Goal: Task Accomplishment & Management: Manage account settings

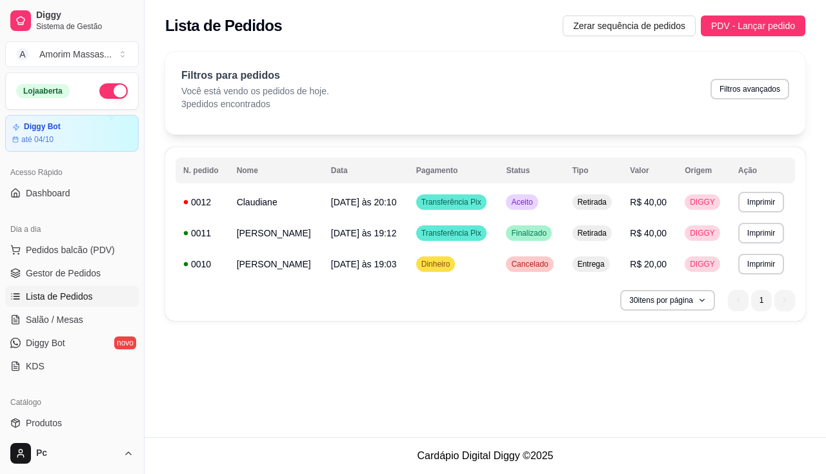
click at [524, 82] on div "Filtros para pedidos Você está vendo os pedidos de hoje. 3 pedidos encontrados …" at bounding box center [485, 89] width 608 height 43
click at [767, 198] on button "Imprimir" at bounding box center [761, 202] width 45 height 20
click at [63, 196] on span "Dashboard" at bounding box center [48, 193] width 45 height 13
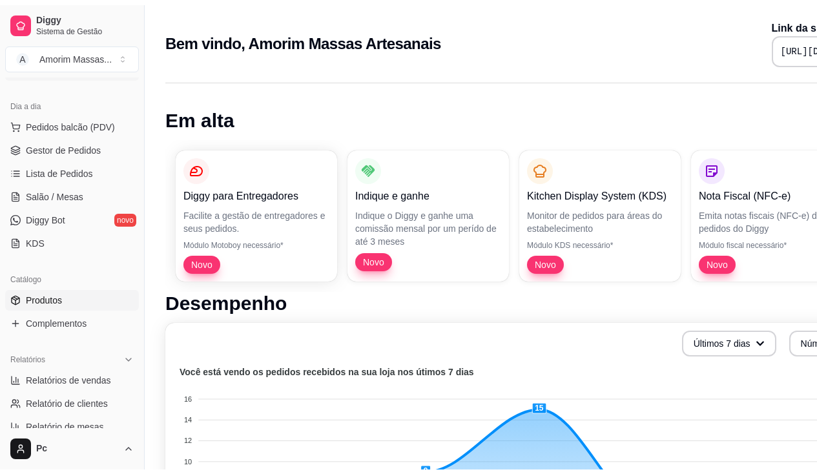
scroll to position [129, 0]
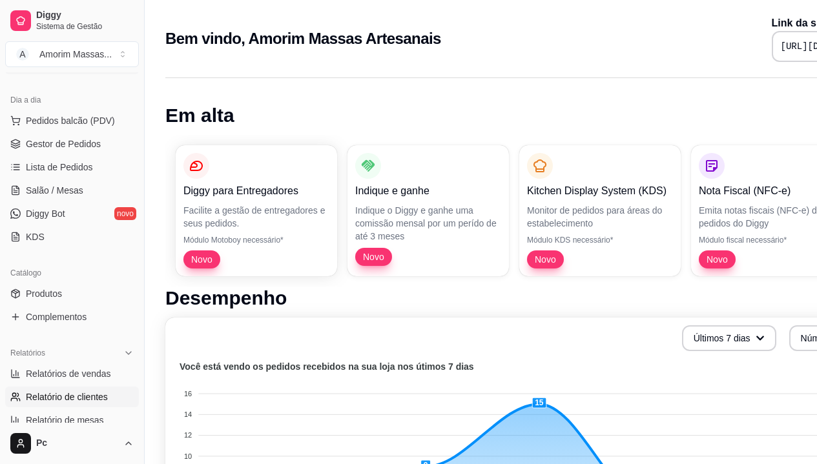
click at [83, 398] on span "Relatório de clientes" at bounding box center [67, 397] width 82 height 13
select select "30"
select select "HIGHEST_TOTAL_SPENT_WITH_ORDERS"
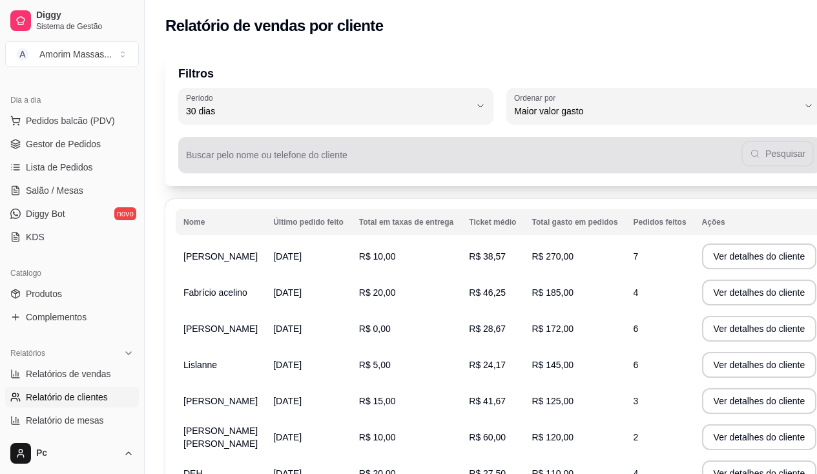
click at [254, 151] on div "Pesquisar" at bounding box center [500, 155] width 628 height 26
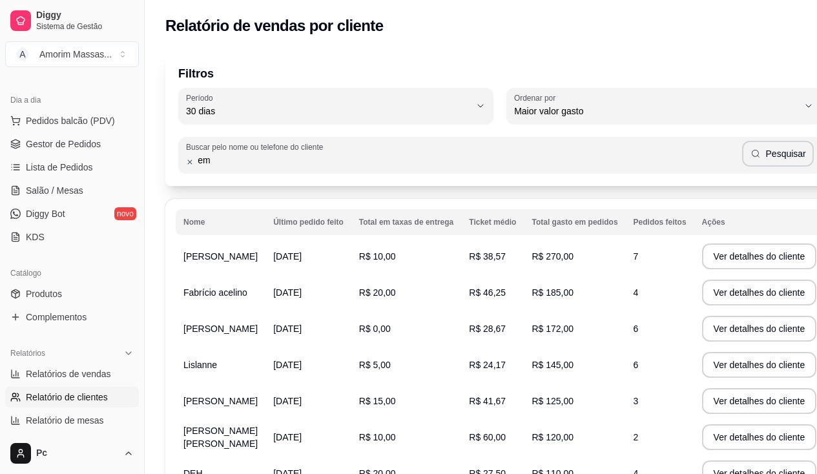
type input "e"
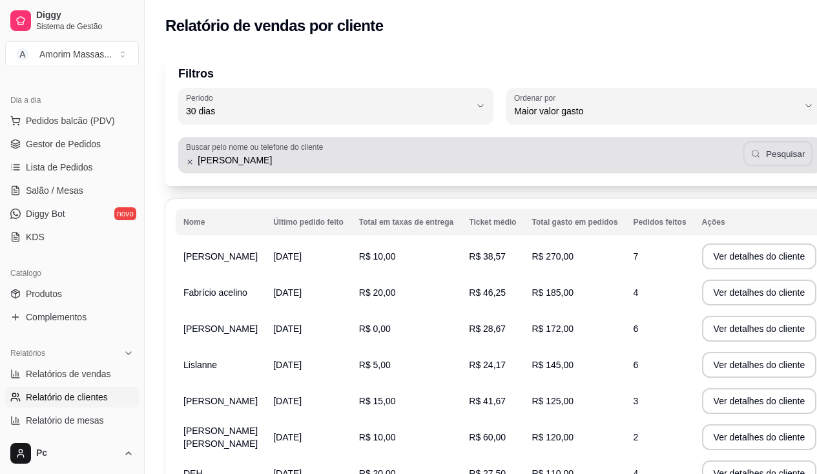
click at [743, 160] on button "Pesquisar" at bounding box center [778, 153] width 70 height 25
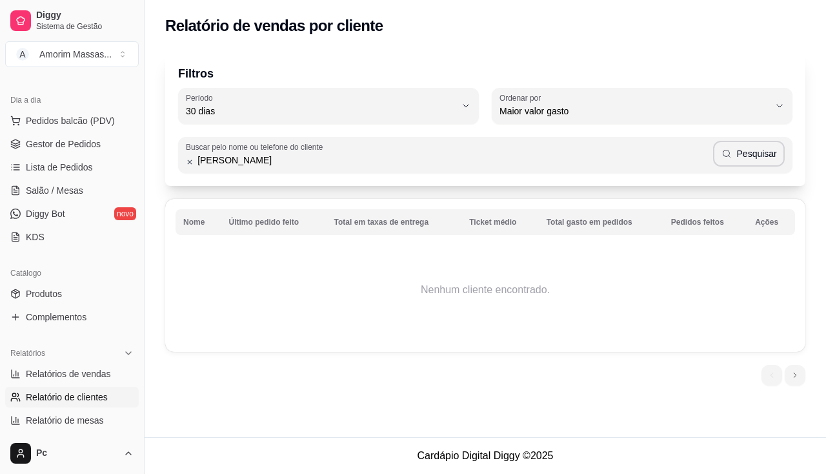
click at [232, 158] on input "[PERSON_NAME]" at bounding box center [454, 160] width 520 height 13
type input "e"
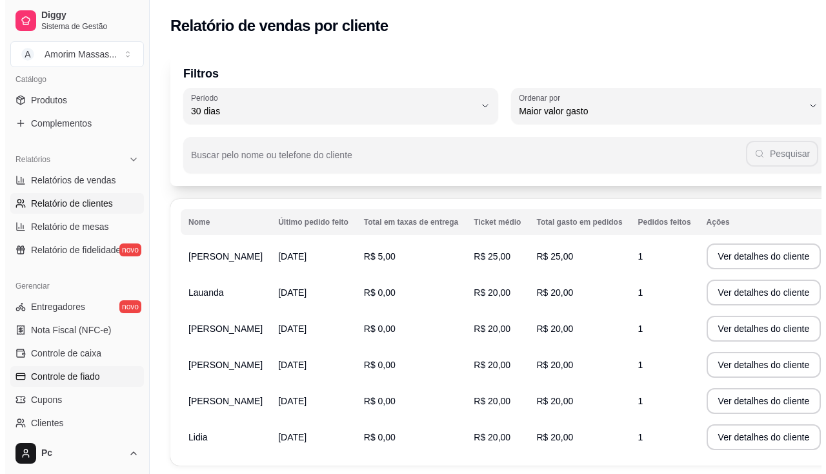
scroll to position [387, 0]
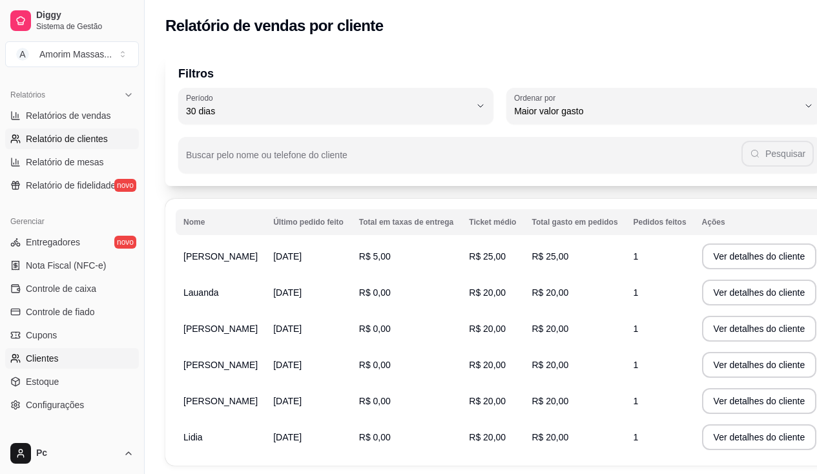
click at [54, 356] on span "Clientes" at bounding box center [42, 358] width 33 height 13
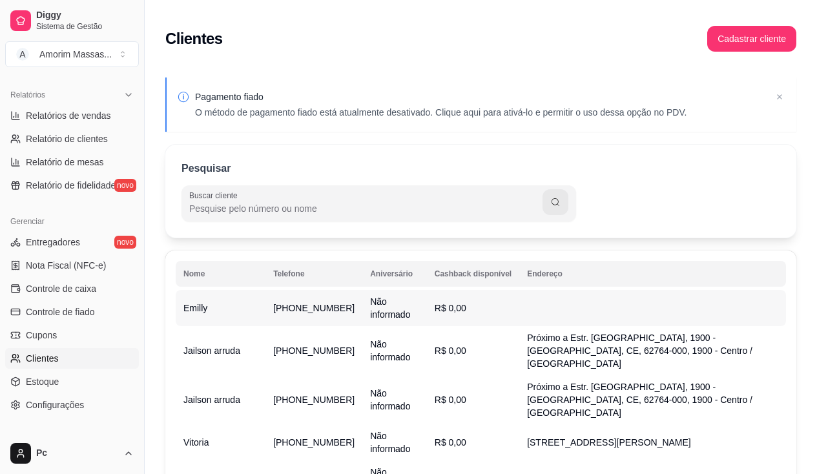
click at [273, 308] on span "[PHONE_NUMBER]" at bounding box center [313, 308] width 81 height 10
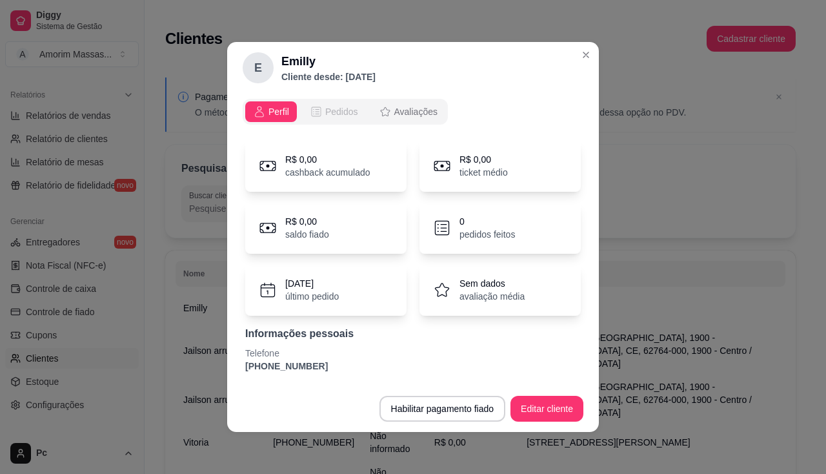
click at [353, 116] on span "Pedidos" at bounding box center [341, 111] width 33 height 13
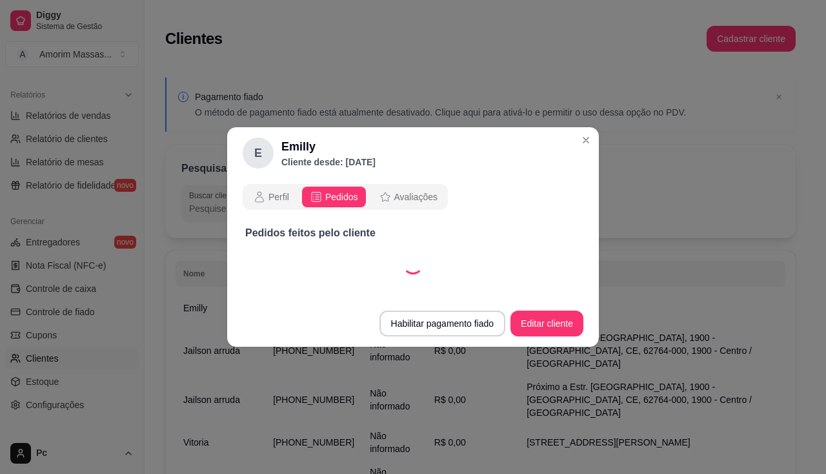
select select "30"
select select "ALL"
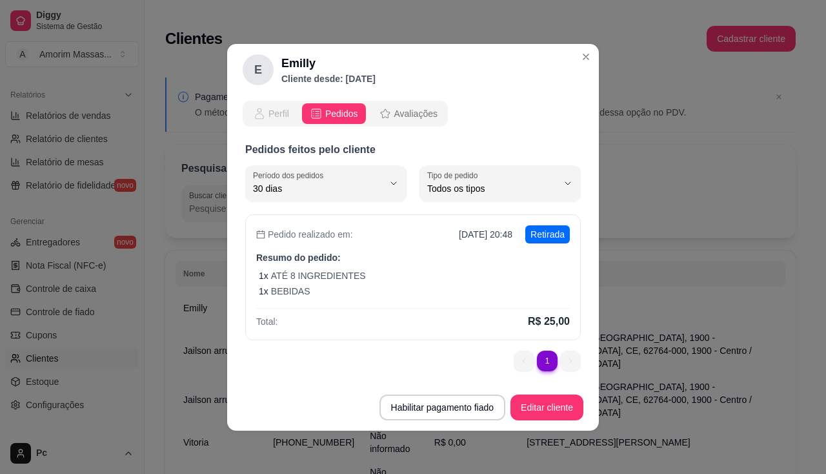
click at [279, 108] on span "Perfil" at bounding box center [279, 113] width 21 height 13
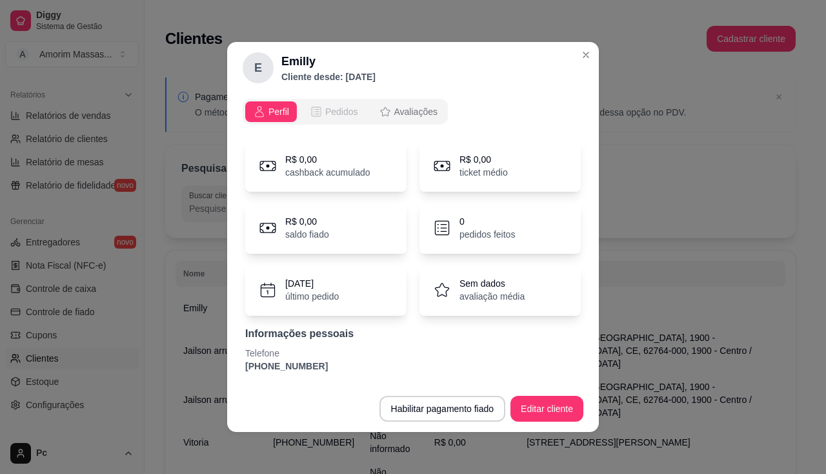
click at [338, 108] on span "Pedidos" at bounding box center [341, 111] width 33 height 13
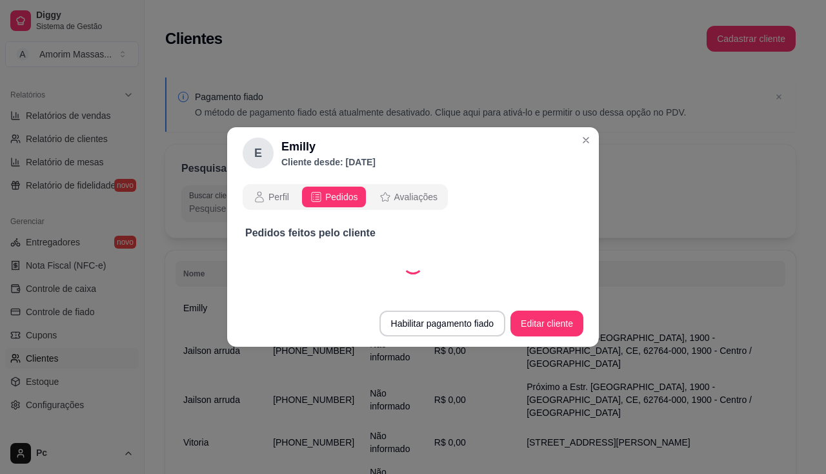
select select "30"
select select "ALL"
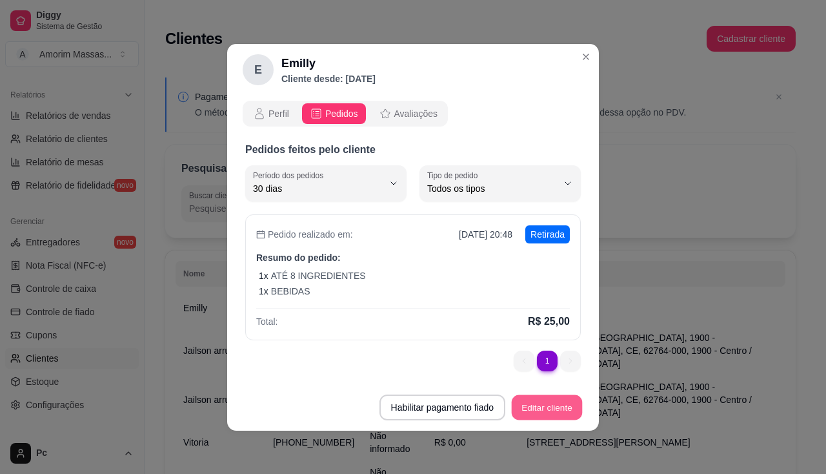
click at [547, 407] on button "Editar cliente" at bounding box center [547, 406] width 71 height 25
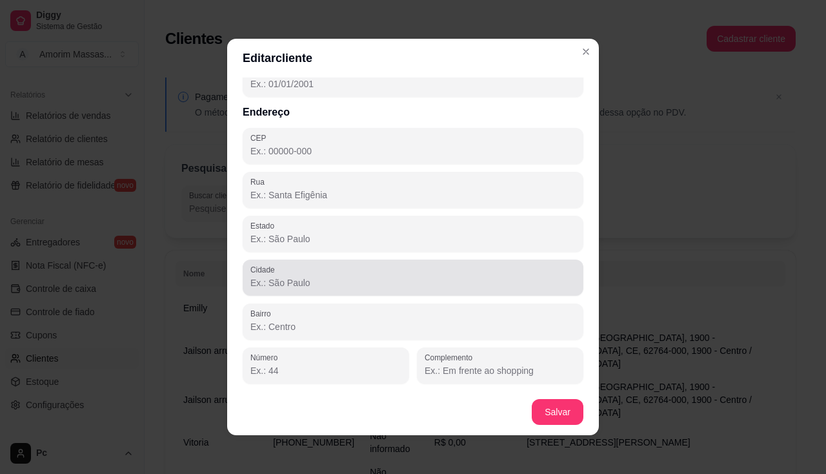
scroll to position [3, 0]
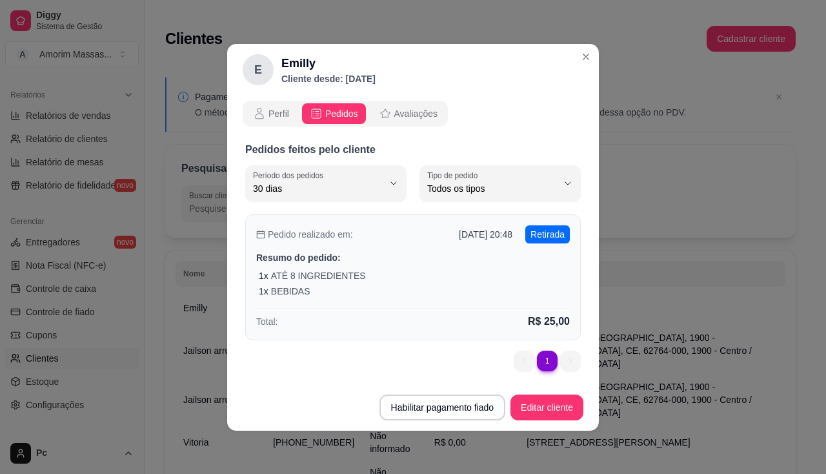
click at [351, 281] on p "ATÉ 8 INGREDIENTES" at bounding box center [318, 275] width 95 height 13
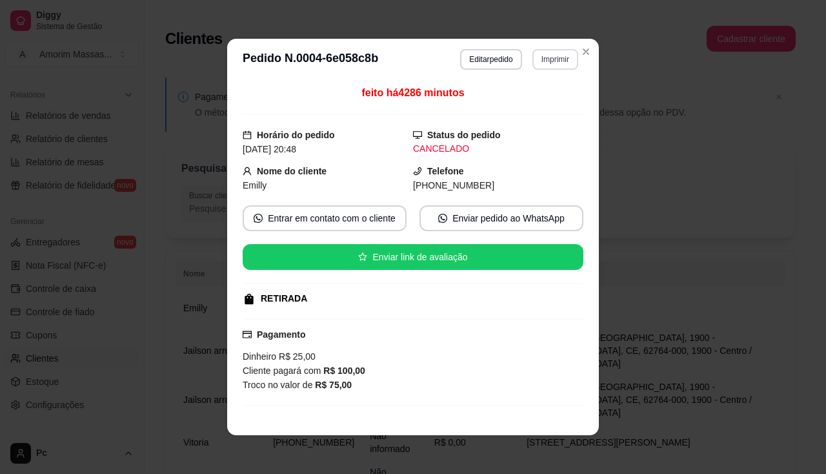
click at [535, 59] on button "Imprimir" at bounding box center [556, 59] width 46 height 21
click at [515, 108] on button "IMPRESSORA" at bounding box center [528, 104] width 94 height 21
